Goal: Task Accomplishment & Management: Complete application form

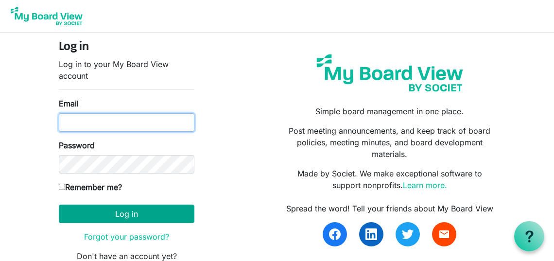
type input "[PERSON_NAME][EMAIL_ADDRESS][DOMAIN_NAME]"
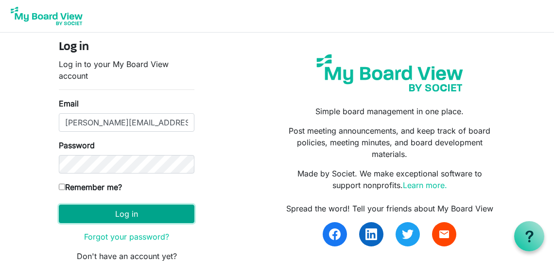
click at [160, 213] on button "Log in" at bounding box center [127, 214] width 136 height 18
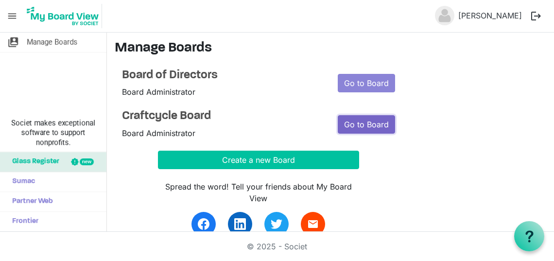
click at [369, 120] on link "Go to Board" at bounding box center [366, 124] width 57 height 18
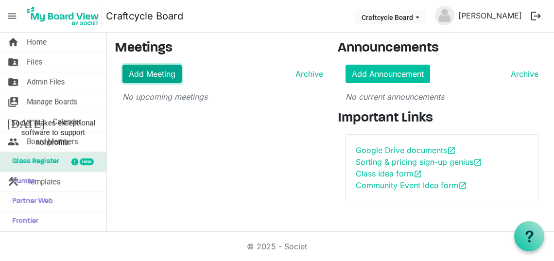
click at [166, 73] on link "Add Meeting" at bounding box center [151, 74] width 59 height 18
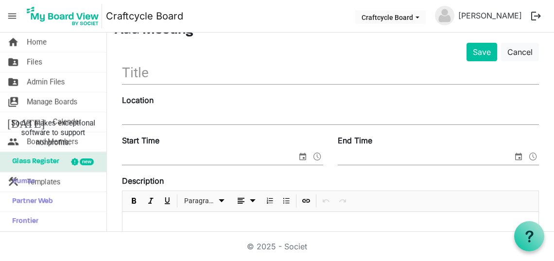
scroll to position [59, 0]
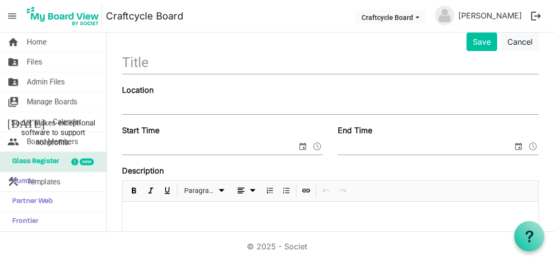
click at [159, 61] on input "text" at bounding box center [330, 62] width 417 height 23
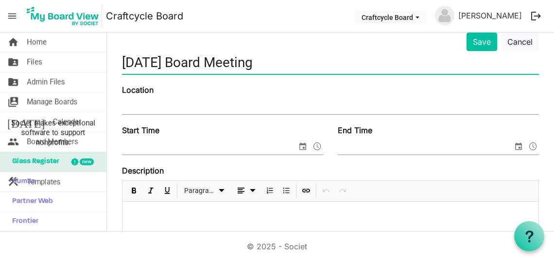
type input "September 2025 Board Meeting"
click at [144, 88] on label "Location" at bounding box center [138, 90] width 32 height 12
click at [144, 100] on input "Location" at bounding box center [330, 107] width 417 height 15
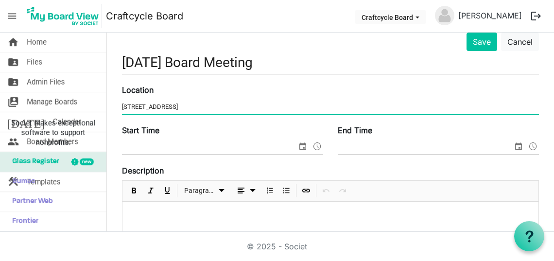
type input "717 Westport Dr"
click at [257, 143] on input "Start Time" at bounding box center [209, 147] width 175 height 15
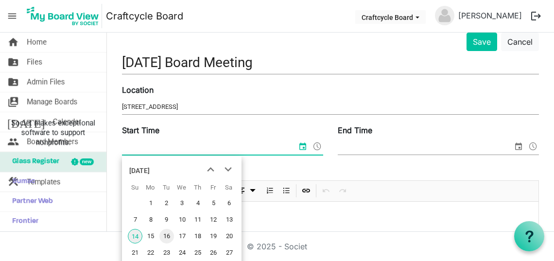
click at [165, 235] on span "16" at bounding box center [166, 236] width 15 height 15
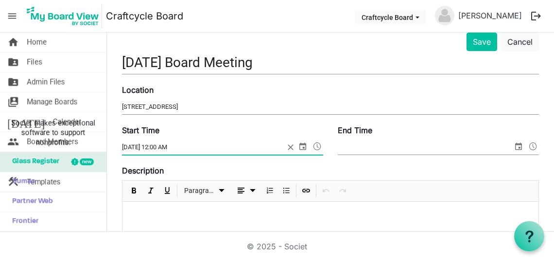
click at [317, 142] on span at bounding box center [318, 146] width 12 height 13
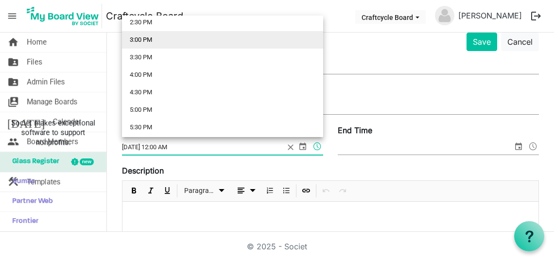
scroll to position [518, 0]
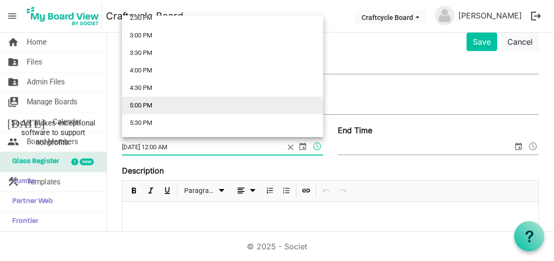
click at [203, 100] on li "5:00 PM" at bounding box center [222, 105] width 201 height 17
type input "9/16/2025 5:00 PM"
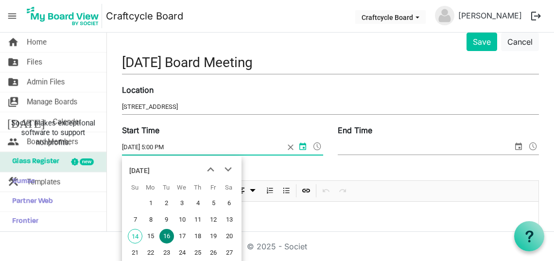
click at [381, 154] on input "End Time" at bounding box center [425, 147] width 175 height 15
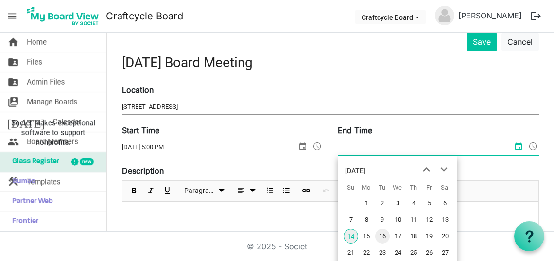
click at [384, 236] on span "16" at bounding box center [382, 236] width 15 height 15
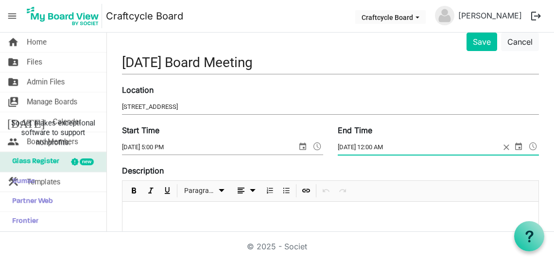
click at [532, 145] on span at bounding box center [533, 146] width 12 height 13
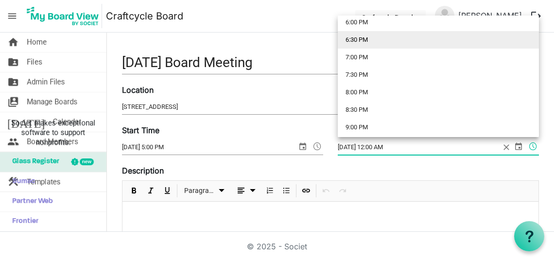
scroll to position [638, 0]
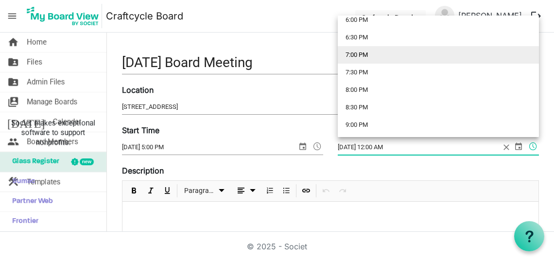
click at [401, 53] on li "7:00 PM" at bounding box center [438, 54] width 201 height 17
type input "9/16/2025 7:00 PM"
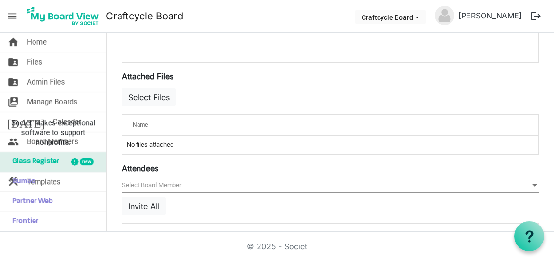
scroll to position [387, 0]
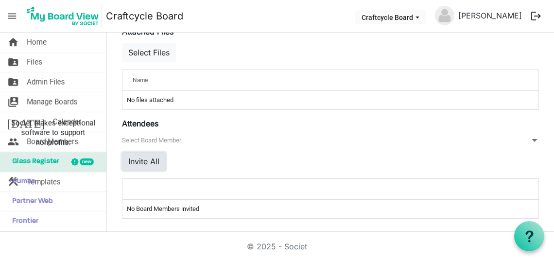
click at [145, 155] on button "Invite All" at bounding box center [144, 161] width 44 height 18
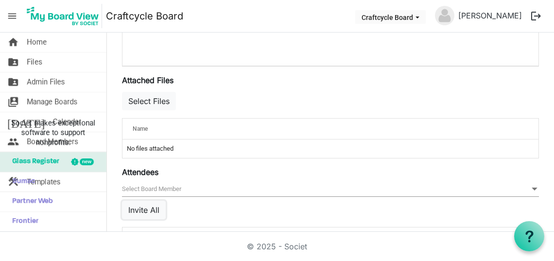
scroll to position [331, 0]
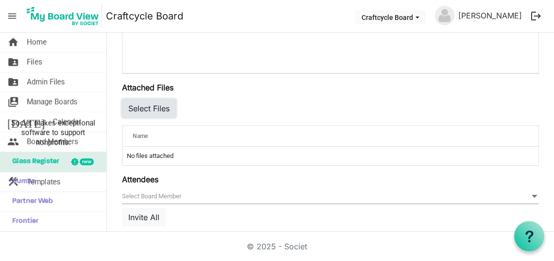
click at [148, 107] on button "Select Files" at bounding box center [149, 108] width 54 height 18
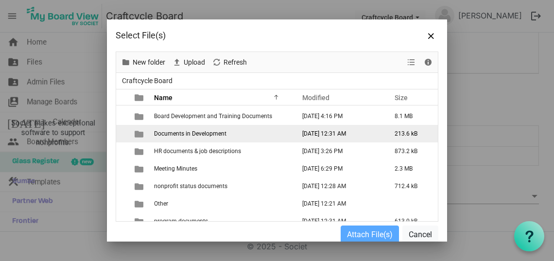
scroll to position [24, 0]
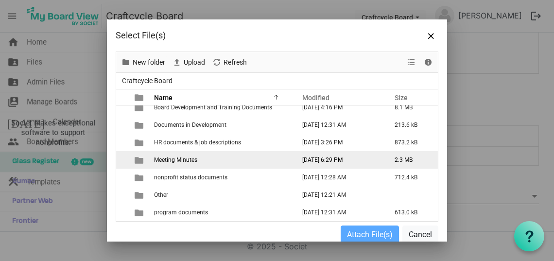
click at [184, 156] on span "Meeting Minutes" at bounding box center [175, 159] width 43 height 7
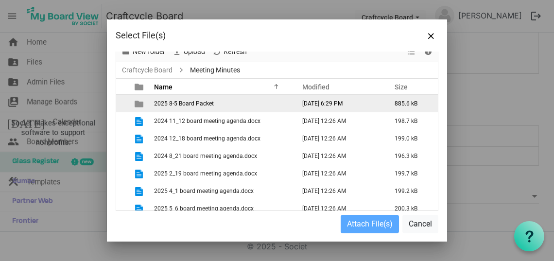
scroll to position [0, 0]
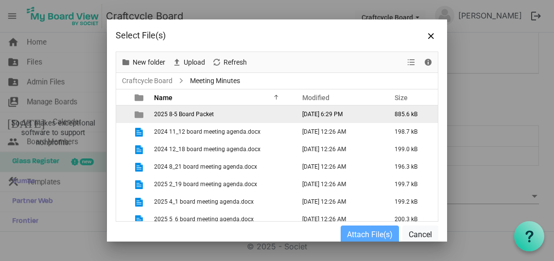
click at [202, 112] on span "2025 8-5 Board Packet" at bounding box center [184, 114] width 60 height 7
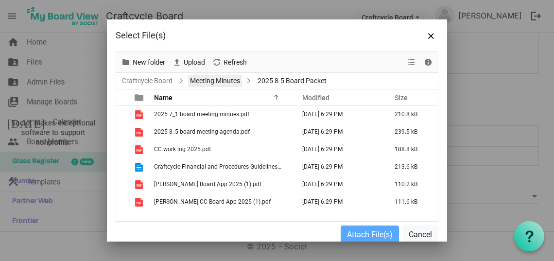
click at [229, 78] on link "Meeting Minutes" at bounding box center [215, 81] width 54 height 12
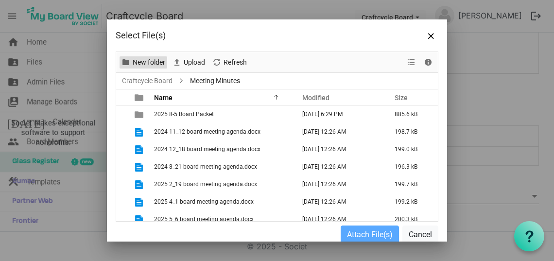
click at [149, 60] on span "New folder" at bounding box center [149, 62] width 35 height 12
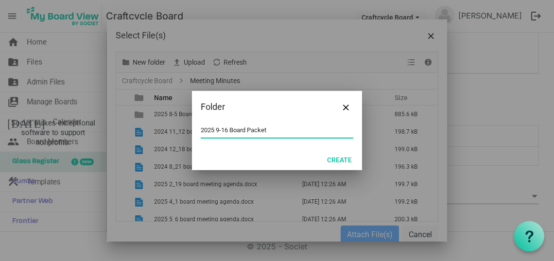
type input "2025 9-16 Board Packet"
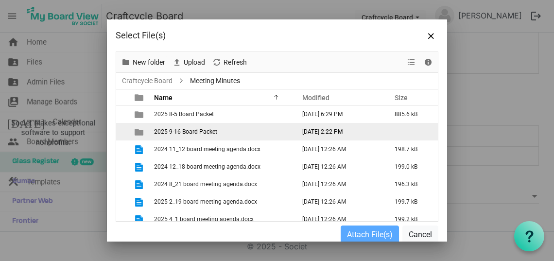
click at [212, 129] on span "2025 9-16 Board Packet" at bounding box center [185, 131] width 63 height 7
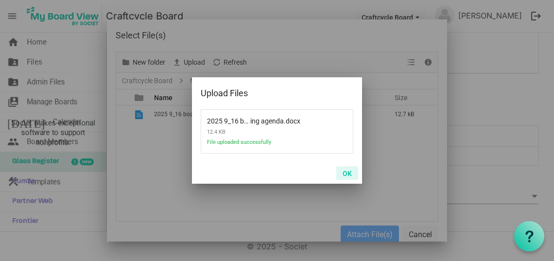
click at [347, 170] on button "OK" at bounding box center [347, 173] width 22 height 14
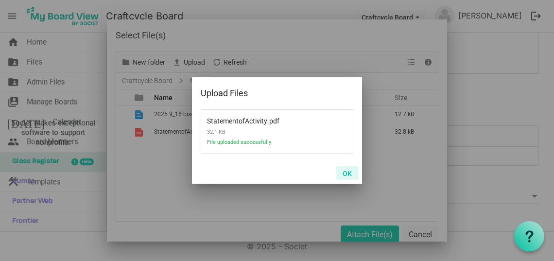
click at [348, 170] on button "OK" at bounding box center [347, 173] width 22 height 14
click at [345, 170] on button "OK" at bounding box center [347, 173] width 22 height 14
click at [348, 174] on button "OK" at bounding box center [347, 173] width 22 height 14
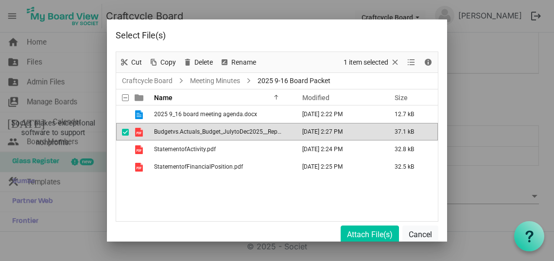
click at [344, 195] on div "2025 9_16 board meeting agenda.docx September 14, 2025 2:22 PM 12.7 kB Budgetvs…" at bounding box center [277, 163] width 322 height 116
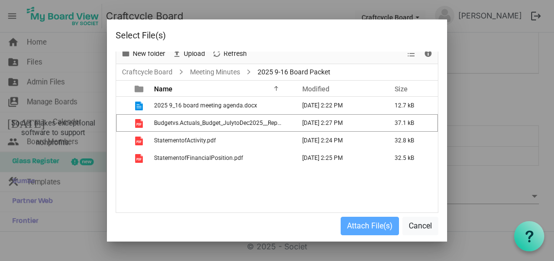
scroll to position [11, 0]
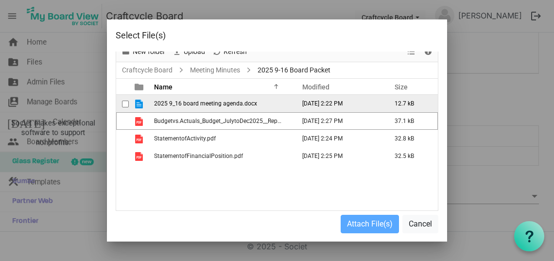
click at [124, 104] on span "checkbox" at bounding box center [125, 104] width 7 height 7
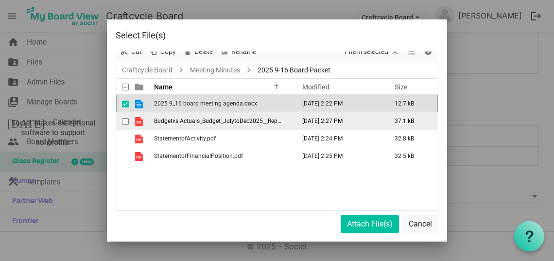
click at [124, 121] on span "checkbox" at bounding box center [125, 121] width 7 height 7
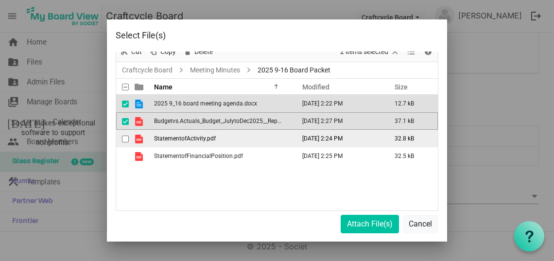
click at [127, 139] on span "checkbox" at bounding box center [125, 139] width 7 height 7
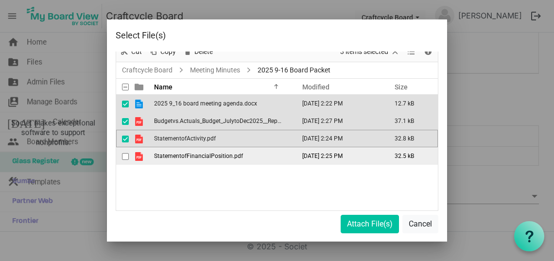
click at [127, 154] on span "checkbox" at bounding box center [125, 156] width 7 height 7
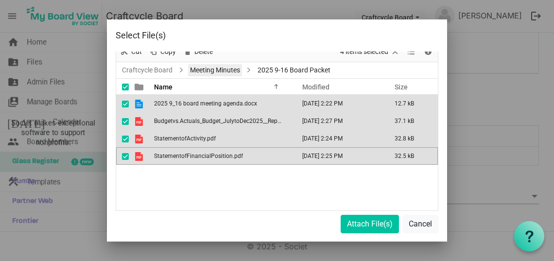
click at [229, 67] on link "Meeting Minutes" at bounding box center [215, 70] width 54 height 12
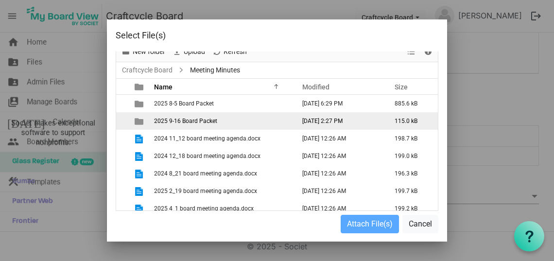
click at [202, 119] on span "2025 9-16 Board Packet" at bounding box center [185, 121] width 63 height 7
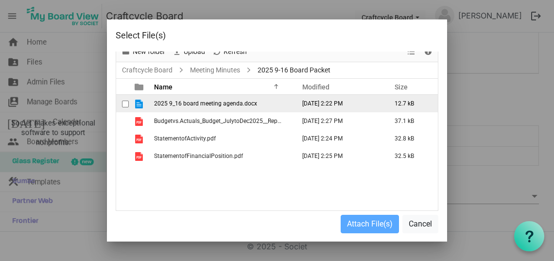
click at [126, 101] on span "checkbox" at bounding box center [125, 104] width 7 height 7
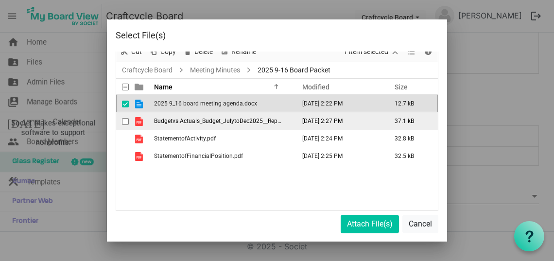
click at [126, 112] on td "checkbox" at bounding box center [122, 120] width 13 height 17
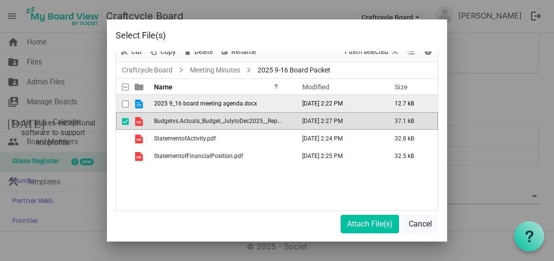
click at [125, 106] on span "checkbox" at bounding box center [125, 104] width 7 height 7
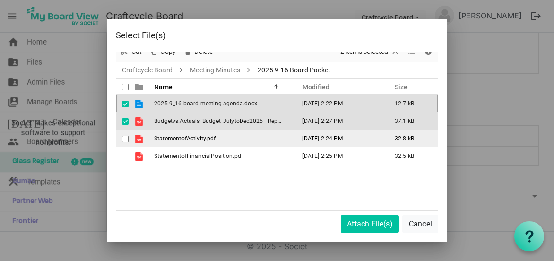
click at [124, 138] on span "checkbox" at bounding box center [125, 139] width 7 height 7
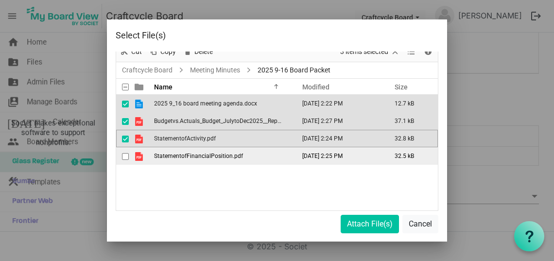
click at [124, 156] on span "checkbox" at bounding box center [125, 156] width 7 height 7
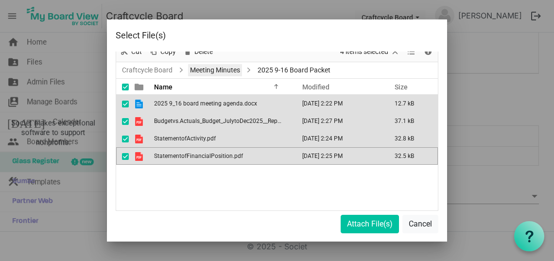
click at [219, 70] on link "Meeting Minutes" at bounding box center [215, 70] width 54 height 12
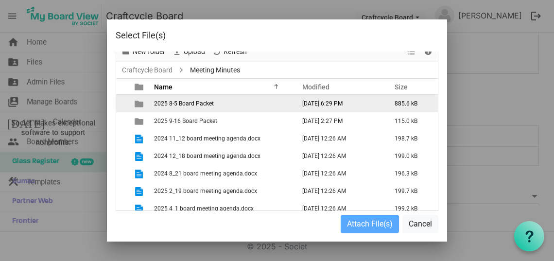
click at [124, 104] on td "checkbox" at bounding box center [122, 103] width 13 height 17
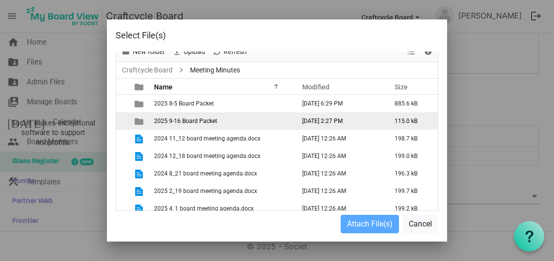
click at [125, 121] on td "checkbox" at bounding box center [122, 120] width 13 height 17
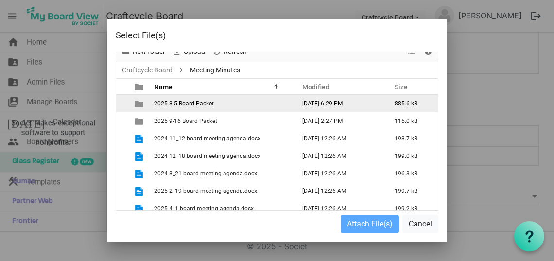
click at [195, 102] on span "2025 8-5 Board Packet" at bounding box center [184, 103] width 60 height 7
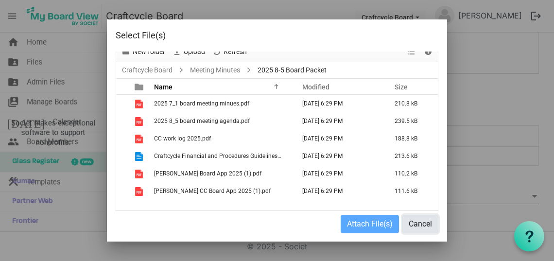
click at [417, 223] on button "Cancel" at bounding box center [420, 224] width 36 height 18
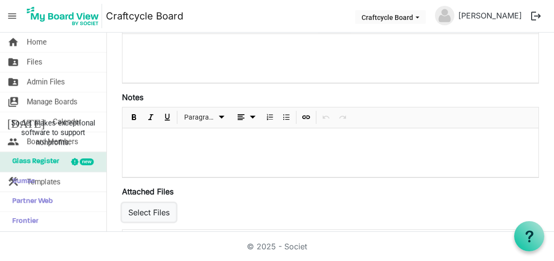
scroll to position [226, 0]
click at [33, 65] on span "Files" at bounding box center [35, 61] width 16 height 19
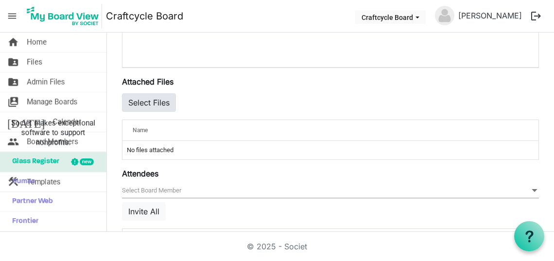
scroll to position [337, 0]
click at [156, 94] on button "Select Files" at bounding box center [149, 102] width 54 height 18
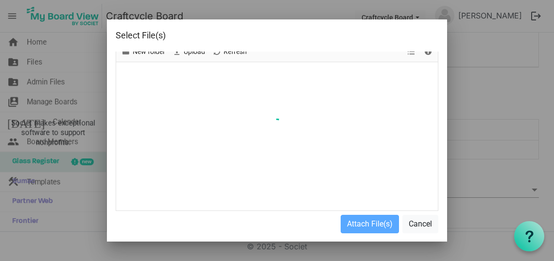
scroll to position [0, 0]
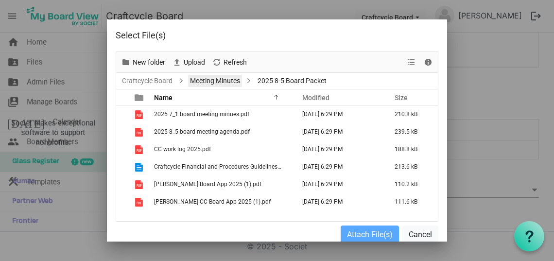
click at [227, 81] on link "Meeting Minutes" at bounding box center [215, 81] width 54 height 12
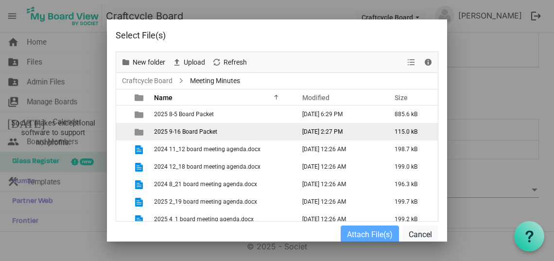
click at [191, 130] on span "2025 9-16 Board Packet" at bounding box center [185, 131] width 63 height 7
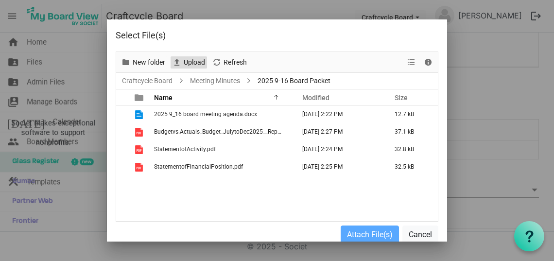
click at [196, 62] on span "Upload" at bounding box center [194, 62] width 23 height 12
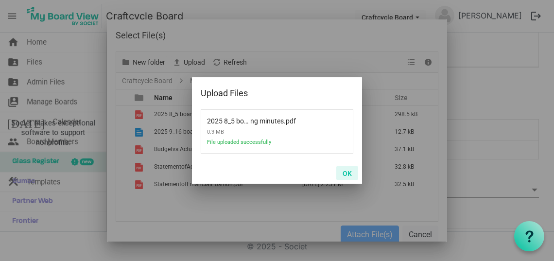
click at [346, 173] on button "OK" at bounding box center [347, 173] width 22 height 14
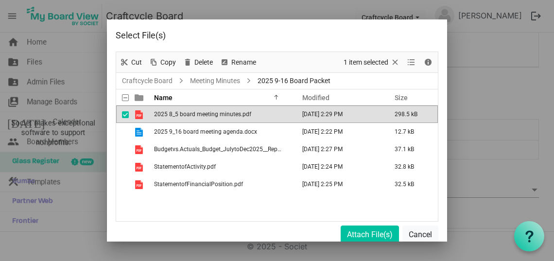
click at [244, 210] on div "2025 8_5 board meeting minutes.pdf September 14, 2025 2:29 PM 298.5 kB 2025 9_1…" at bounding box center [277, 163] width 322 height 116
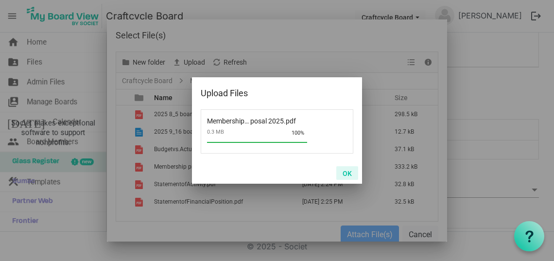
click at [349, 174] on button "OK" at bounding box center [347, 173] width 22 height 14
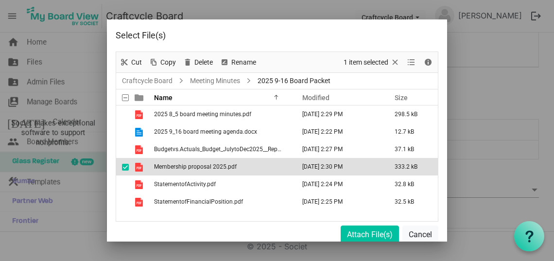
click at [126, 167] on span "checkbox" at bounding box center [125, 167] width 7 height 7
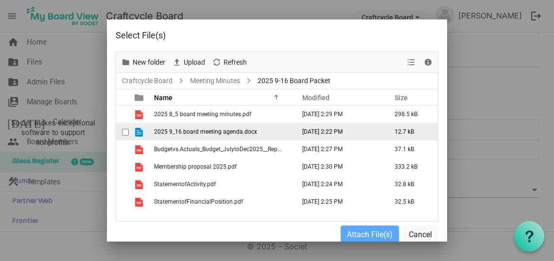
click at [125, 132] on span "checkbox" at bounding box center [125, 132] width 7 height 7
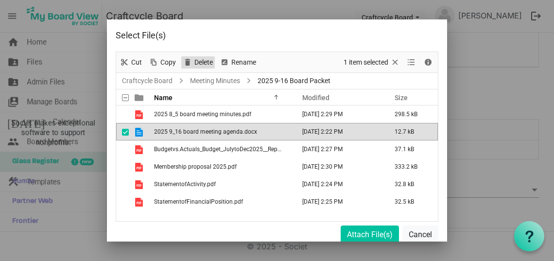
click at [200, 60] on span "Delete" at bounding box center [203, 62] width 20 height 12
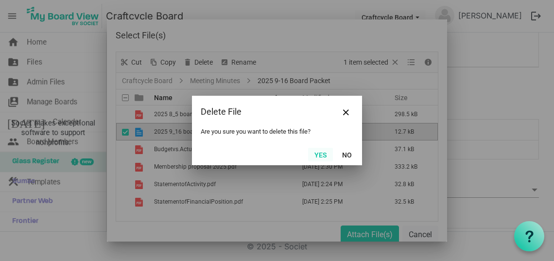
click at [325, 158] on button "Yes" at bounding box center [320, 155] width 25 height 14
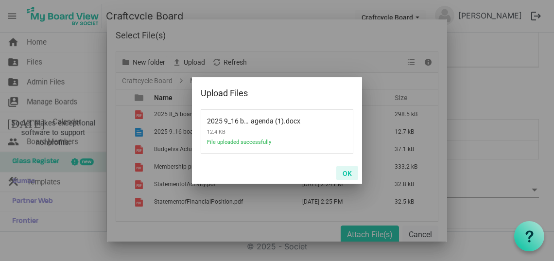
click at [342, 171] on button "OK" at bounding box center [347, 173] width 22 height 14
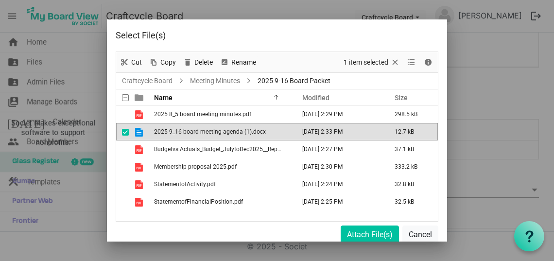
click at [127, 130] on span "checkbox" at bounding box center [125, 132] width 7 height 7
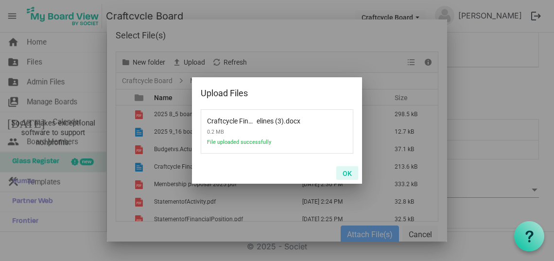
click at [347, 173] on button "OK" at bounding box center [347, 173] width 22 height 14
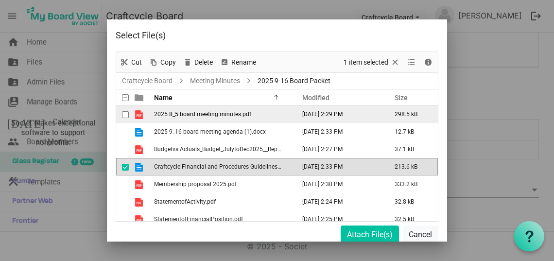
click at [125, 113] on span "checkbox" at bounding box center [125, 114] width 7 height 7
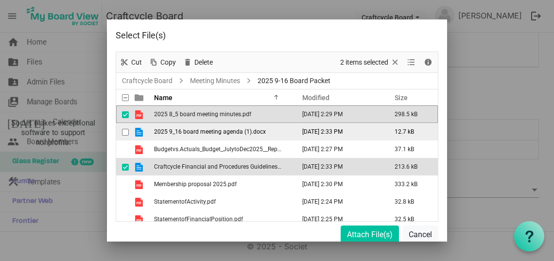
click at [126, 132] on span "checkbox" at bounding box center [125, 132] width 7 height 7
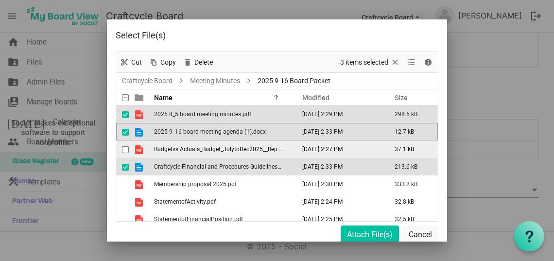
click at [125, 149] on span "checkbox" at bounding box center [125, 149] width 7 height 7
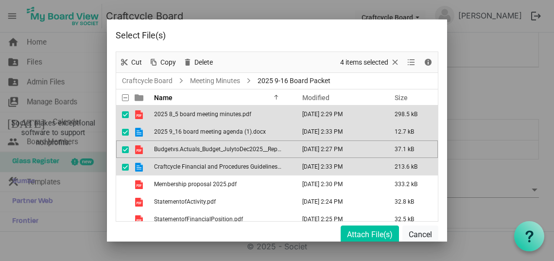
click at [127, 96] on div at bounding box center [128, 97] width 2 height 16
click at [124, 97] on span at bounding box center [125, 97] width 7 height 7
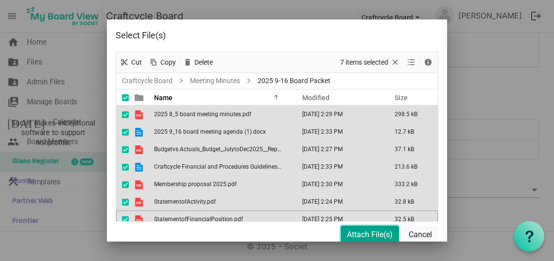
click at [365, 235] on button "Attach File(s)" at bounding box center [370, 234] width 58 height 18
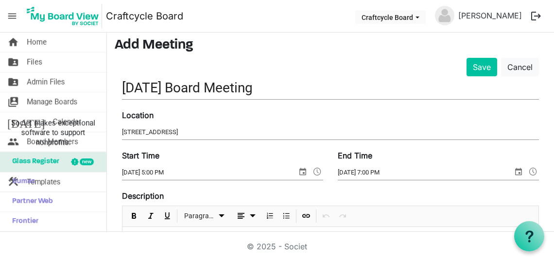
scroll to position [34, 0]
click at [478, 67] on button "Save" at bounding box center [482, 67] width 31 height 18
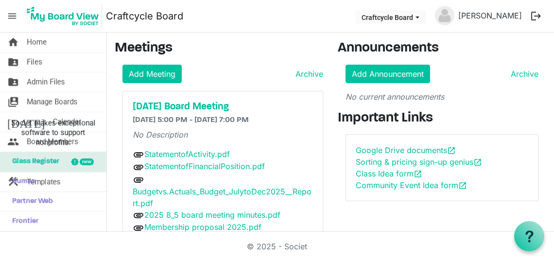
click at [14, 16] on span "menu" at bounding box center [12, 16] width 18 height 18
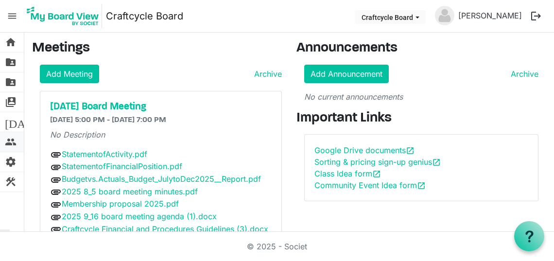
click at [17, 142] on link "people Board Members" at bounding box center [12, 141] width 24 height 19
